Goal: Task Accomplishment & Management: Use online tool/utility

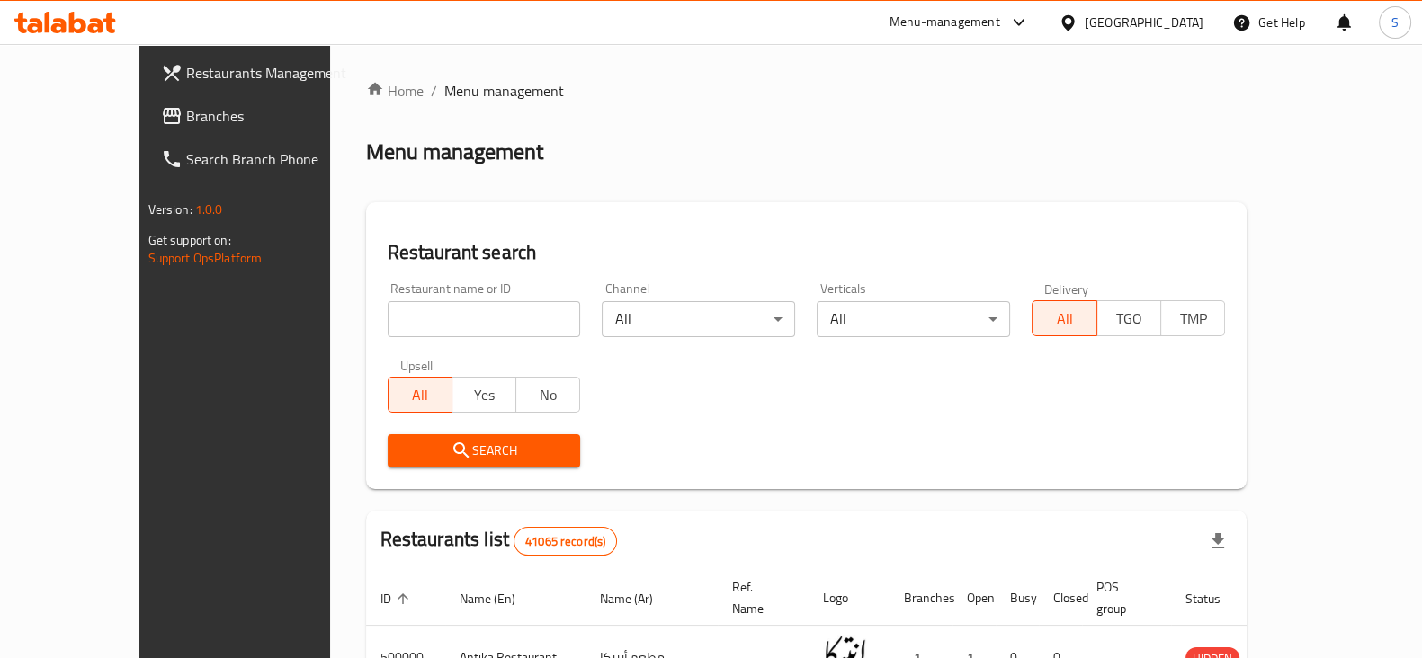
click at [452, 318] on input "search" at bounding box center [484, 319] width 193 height 36
click at [451, 318] on input "search" at bounding box center [484, 319] width 193 height 36
click at [450, 318] on input "search" at bounding box center [484, 319] width 193 height 36
click at [450, 312] on input "search" at bounding box center [484, 319] width 193 height 36
click at [418, 327] on input "search" at bounding box center [484, 319] width 193 height 36
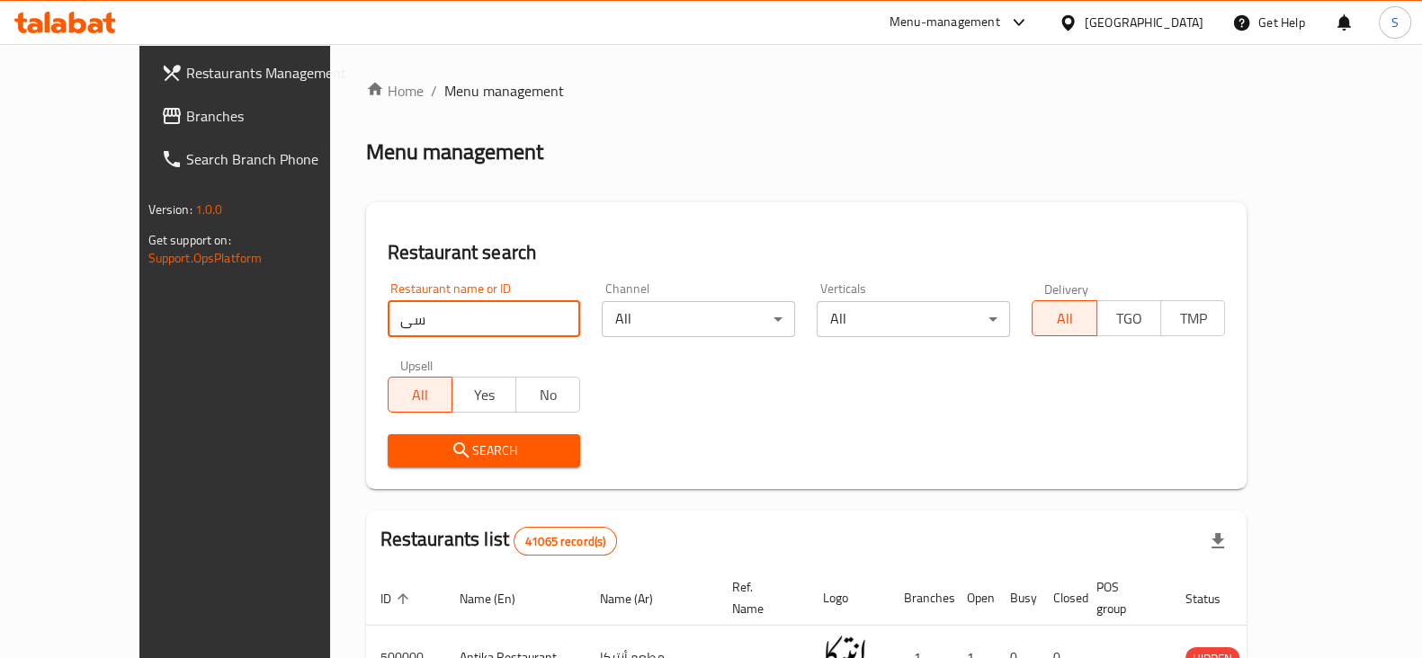
type input "س"
type input "snacks"
click button "Search" at bounding box center [484, 450] width 193 height 33
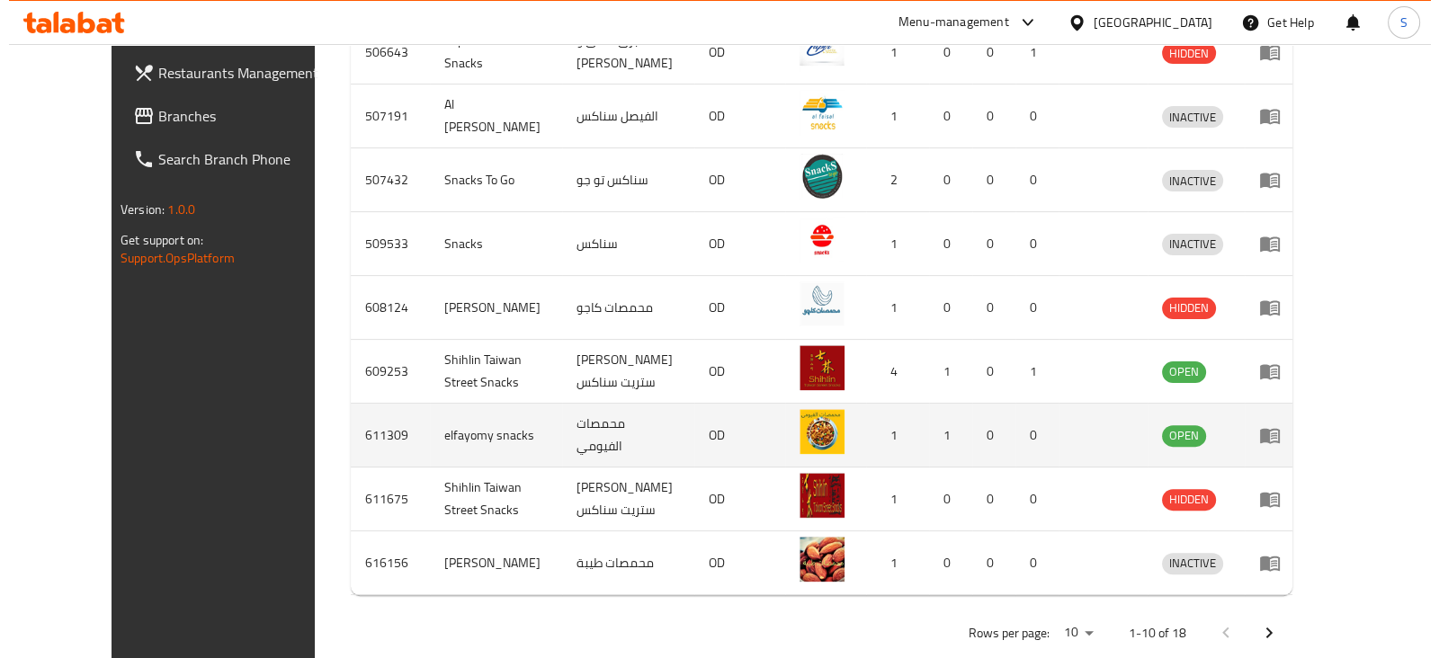
scroll to position [705, 0]
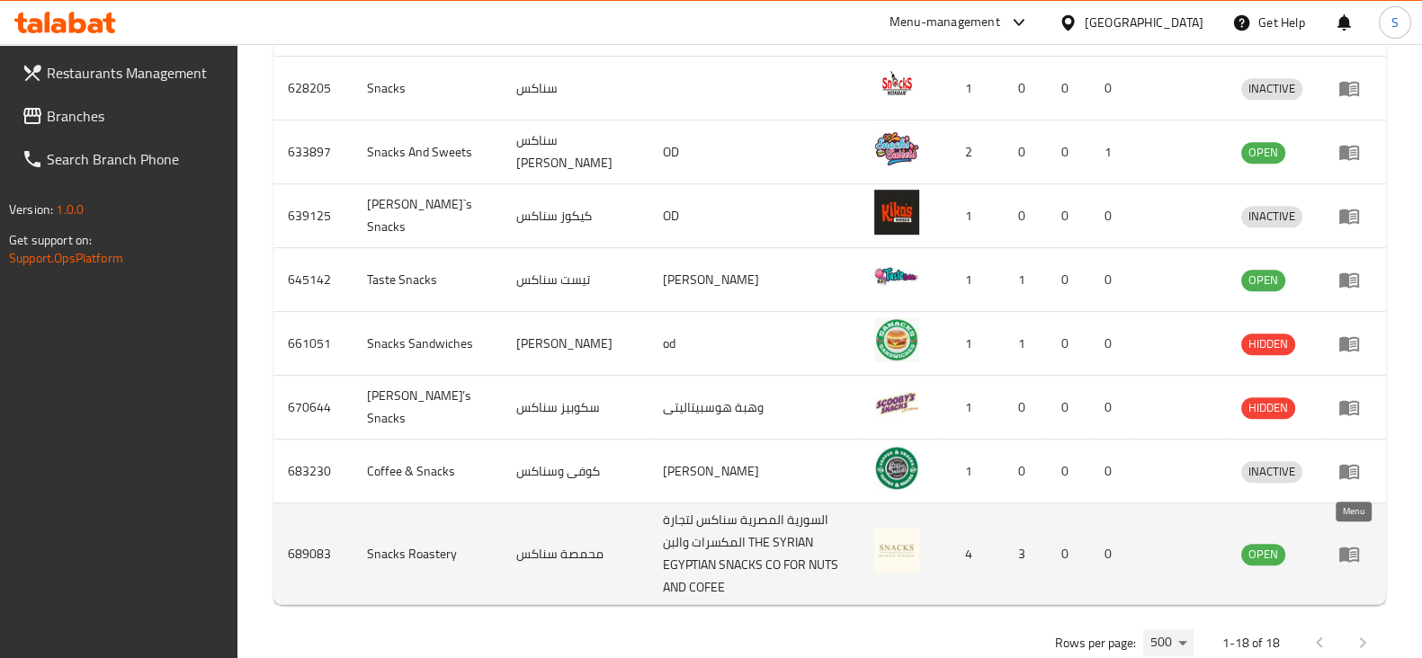
scroll to position [1232, 0]
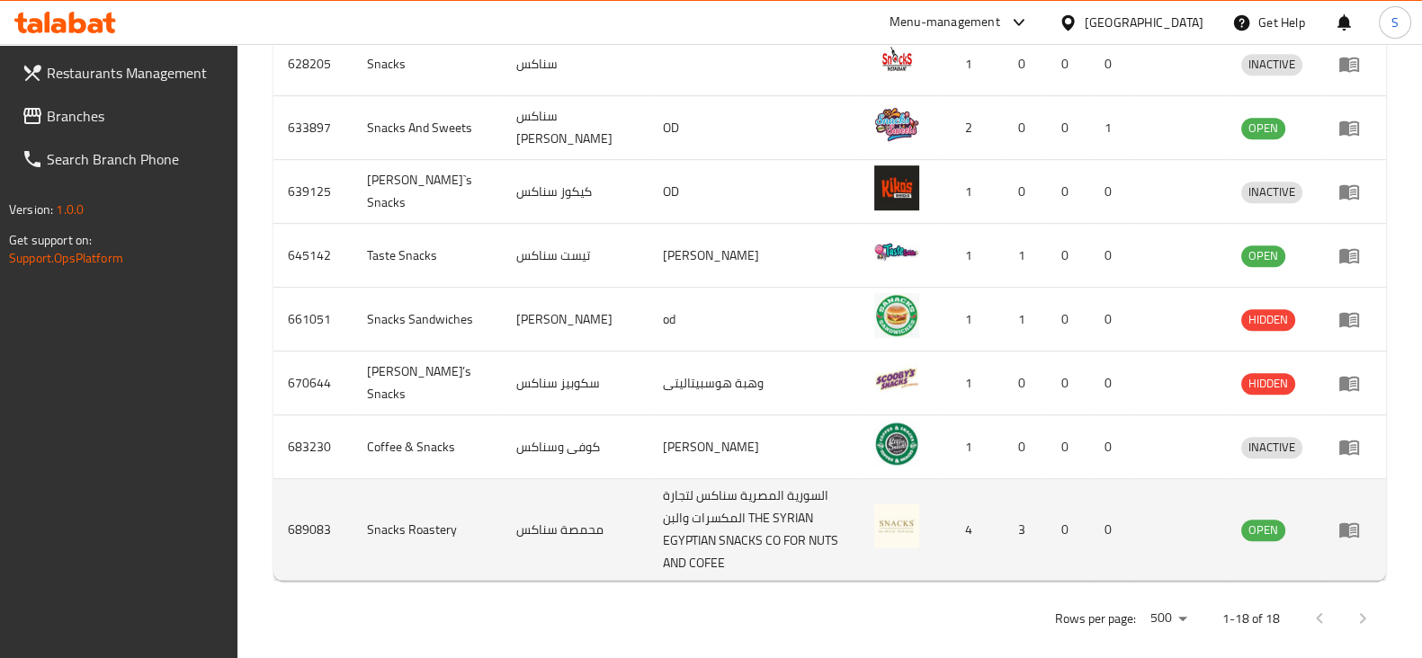
click at [1355, 537] on td "enhanced table" at bounding box center [1355, 530] width 62 height 102
click at [1350, 527] on icon "enhanced table" at bounding box center [1353, 530] width 6 height 7
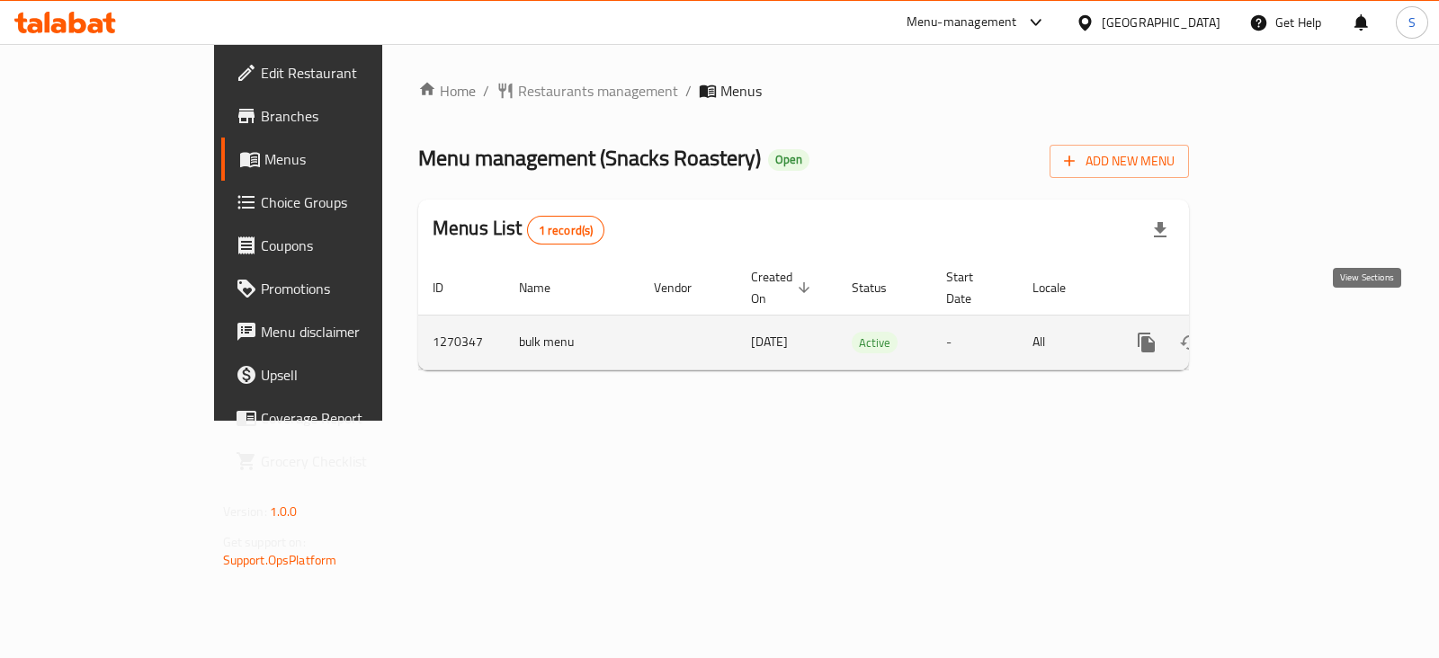
click at [1284, 334] on icon "enhanced table" at bounding box center [1276, 342] width 16 height 16
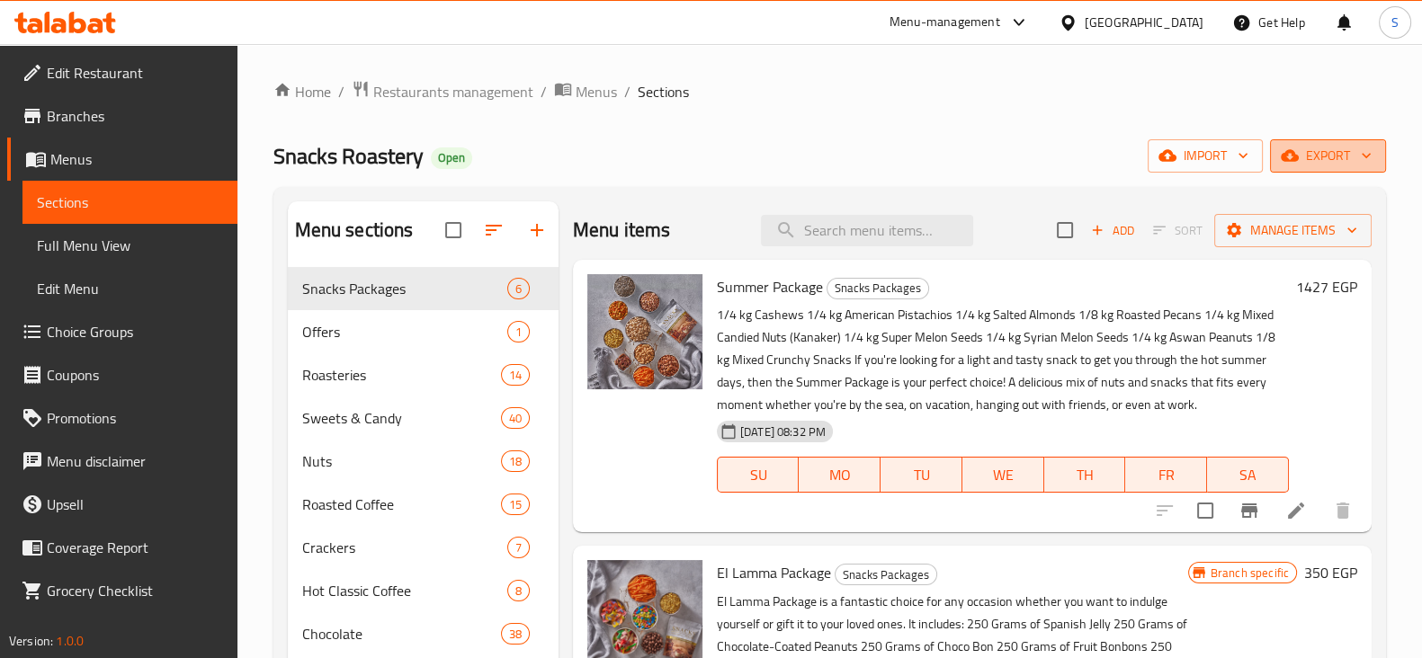
click at [1325, 150] on span "export" at bounding box center [1327, 156] width 87 height 22
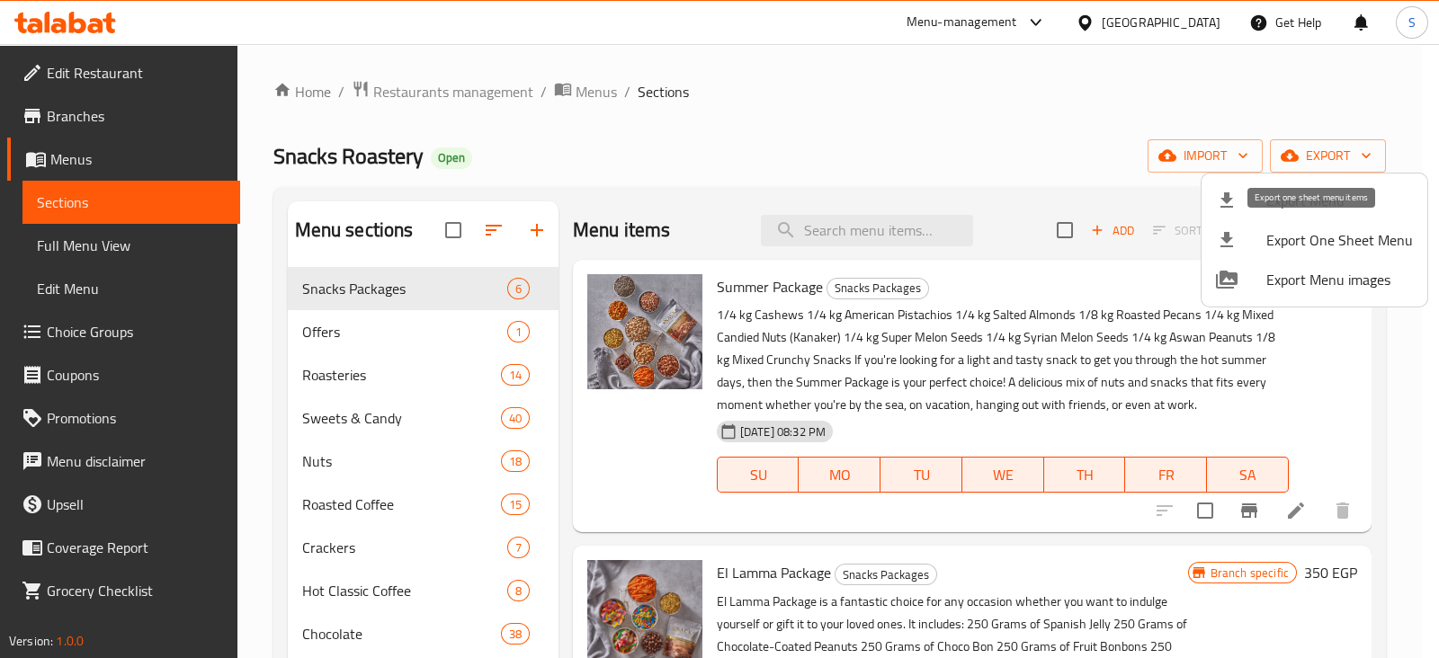
click at [1284, 236] on span "Export One Sheet Menu" at bounding box center [1339, 240] width 147 height 22
click at [1082, 22] on div at bounding box center [719, 329] width 1439 height 658
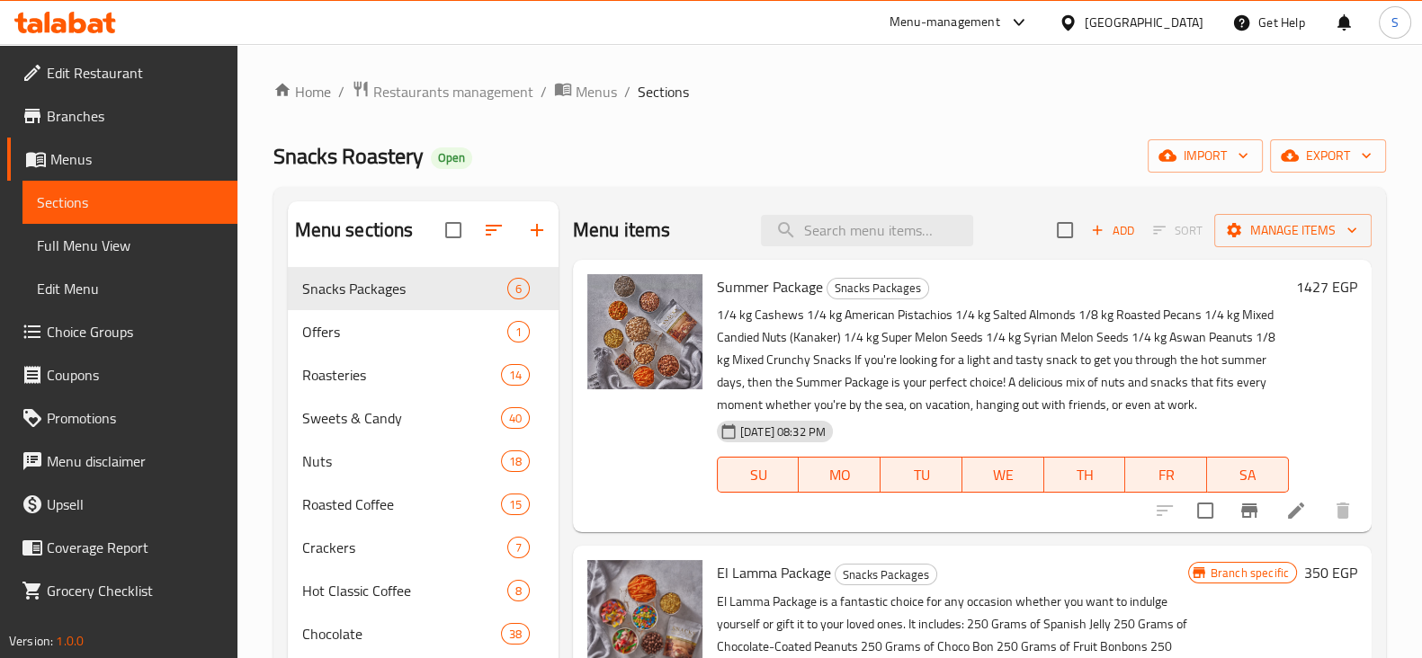
click at [1000, 23] on div "Menu-management" at bounding box center [944, 23] width 111 height 22
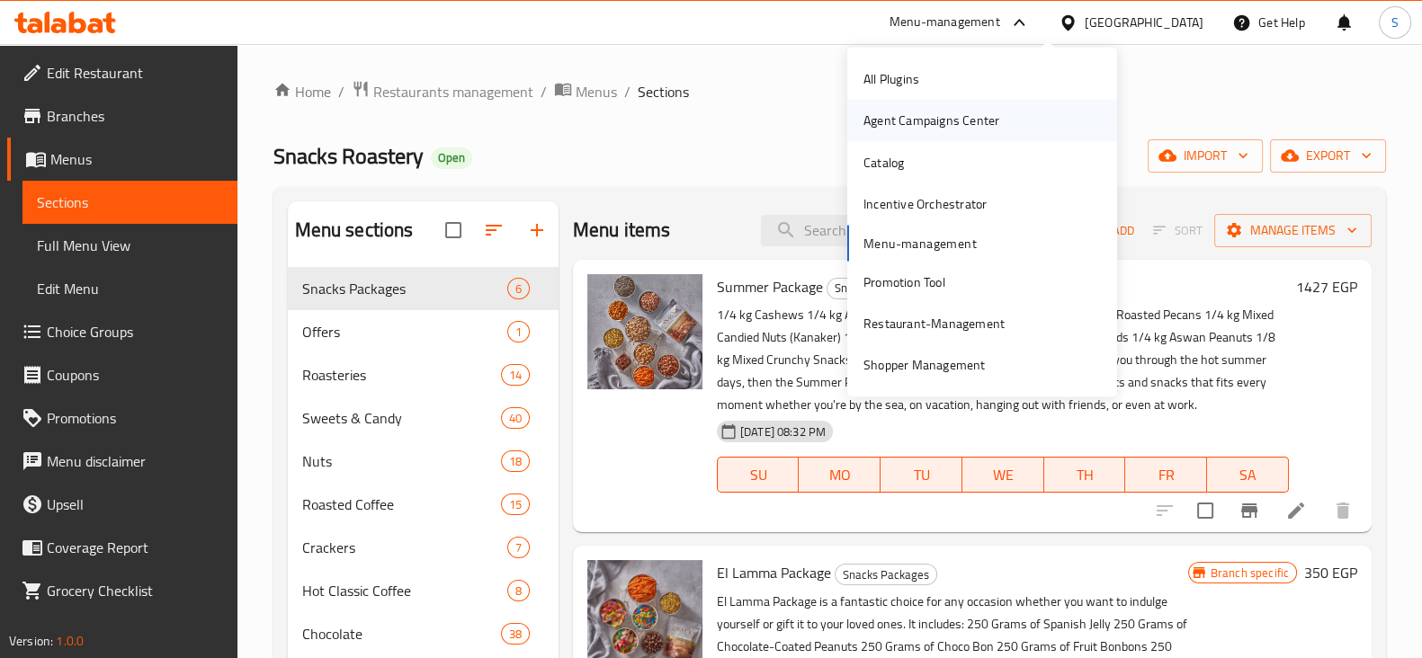
click at [1033, 117] on div "Agent Campaigns Center" at bounding box center [982, 120] width 270 height 41
